Goal: Information Seeking & Learning: Learn about a topic

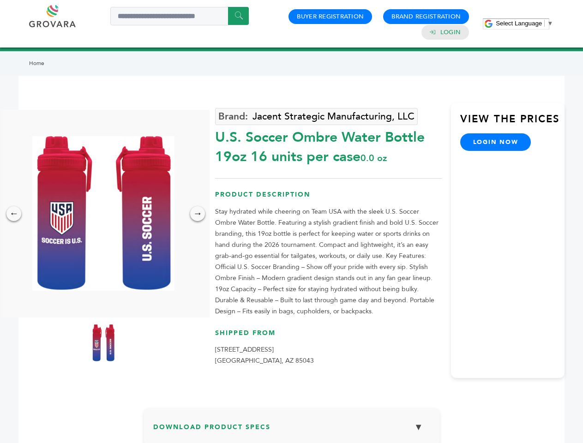
click at [524, 23] on span "Select Language" at bounding box center [519, 23] width 46 height 7
click at [103, 213] on img at bounding box center [103, 213] width 142 height 155
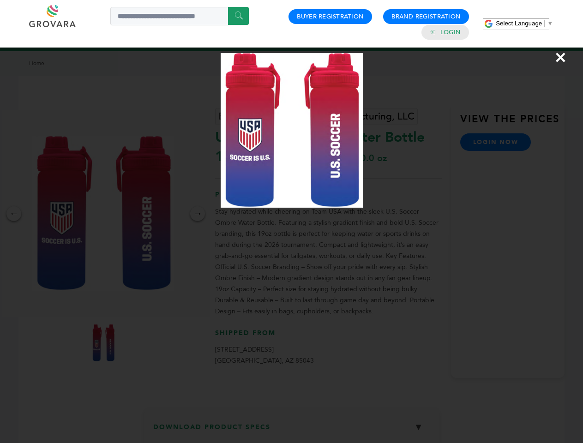
click at [14, 214] on div "×" at bounding box center [291, 221] width 583 height 443
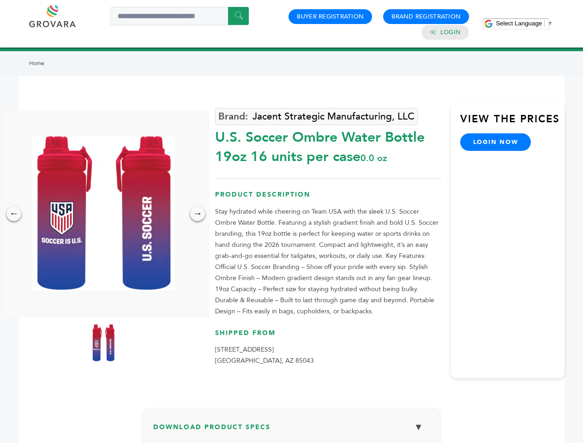
click at [198, 214] on div "→" at bounding box center [197, 213] width 15 height 15
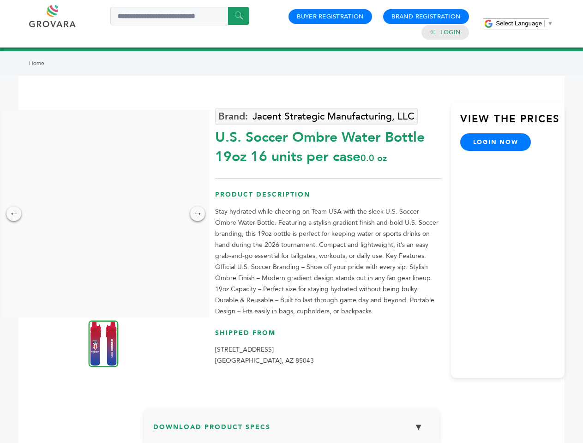
click at [103, 343] on img at bounding box center [104, 343] width 30 height 47
click at [0, 0] on div "×" at bounding box center [0, 0] width 0 height 0
